Goal: Task Accomplishment & Management: Manage account settings

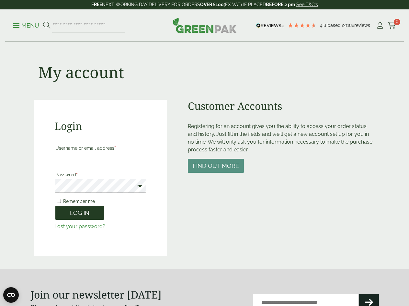
type input "**********"
click at [79, 217] on button "Log in" at bounding box center [79, 213] width 49 height 14
